Goal: Find specific page/section

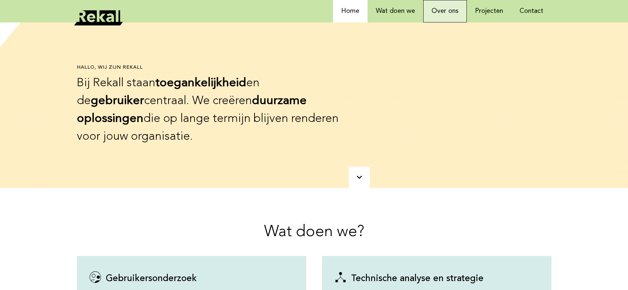
click at [454, 13] on link "Over ons" at bounding box center [445, 11] width 44 height 22
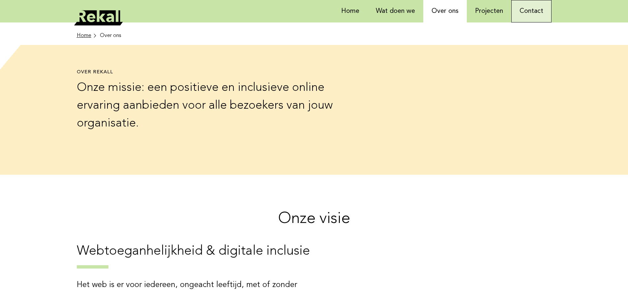
click at [521, 10] on link "Contact" at bounding box center [531, 11] width 40 height 22
